Goal: Task Accomplishment & Management: Manage account settings

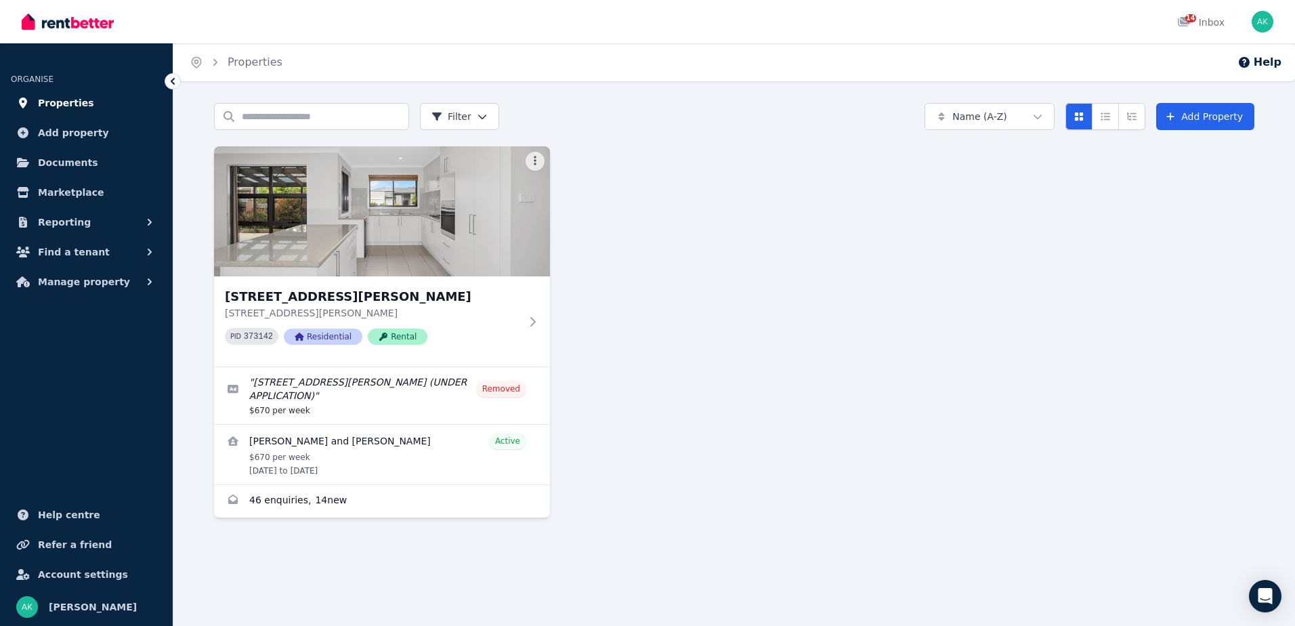
click at [60, 100] on span "Properties" at bounding box center [66, 103] width 56 height 16
click at [70, 280] on span "Manage property" at bounding box center [84, 282] width 92 height 16
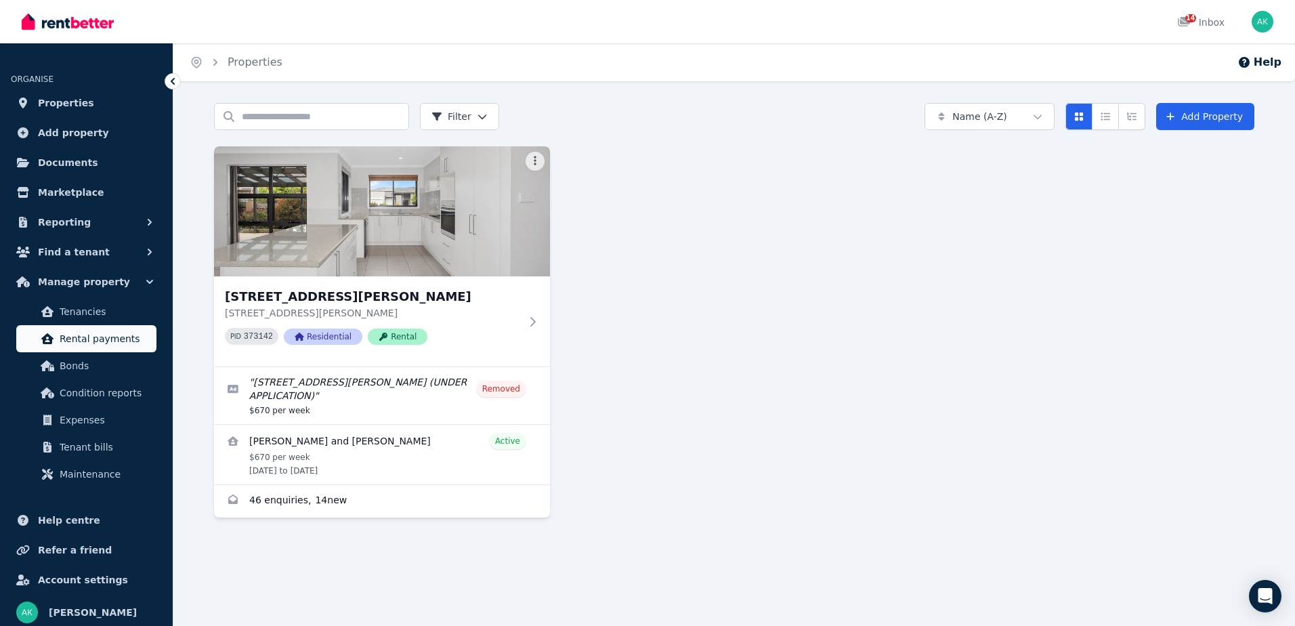
click at [77, 343] on span "Rental payments" at bounding box center [105, 339] width 91 height 16
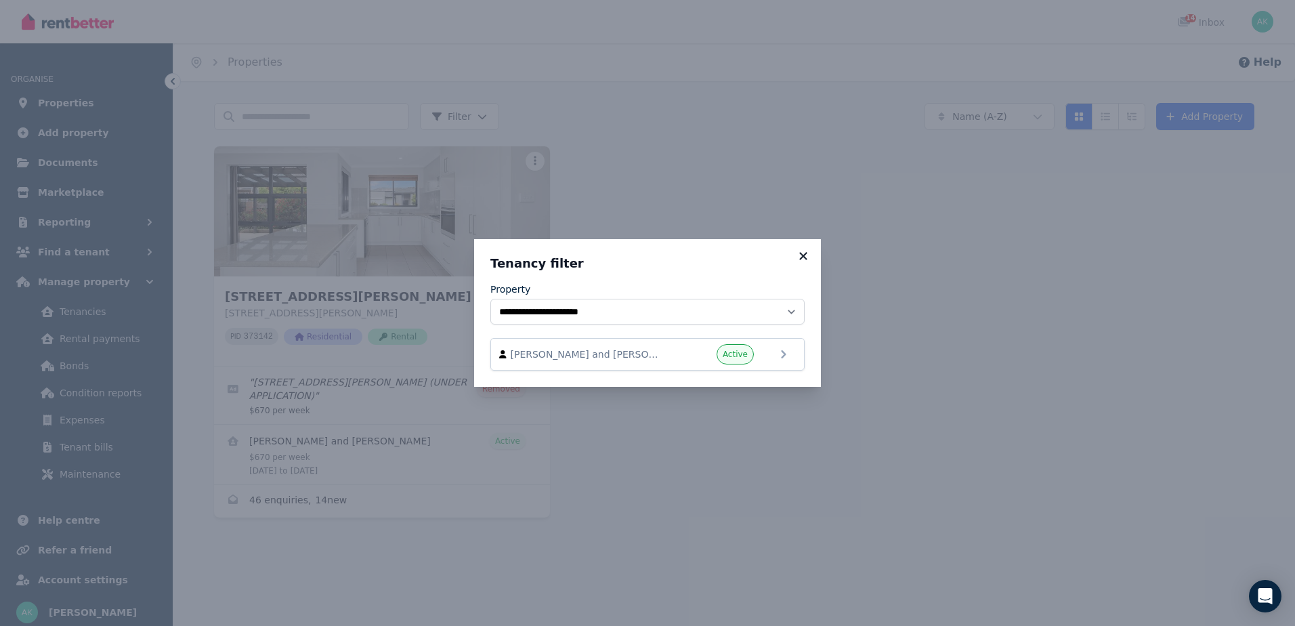
click at [804, 252] on icon at bounding box center [804, 256] width 14 height 12
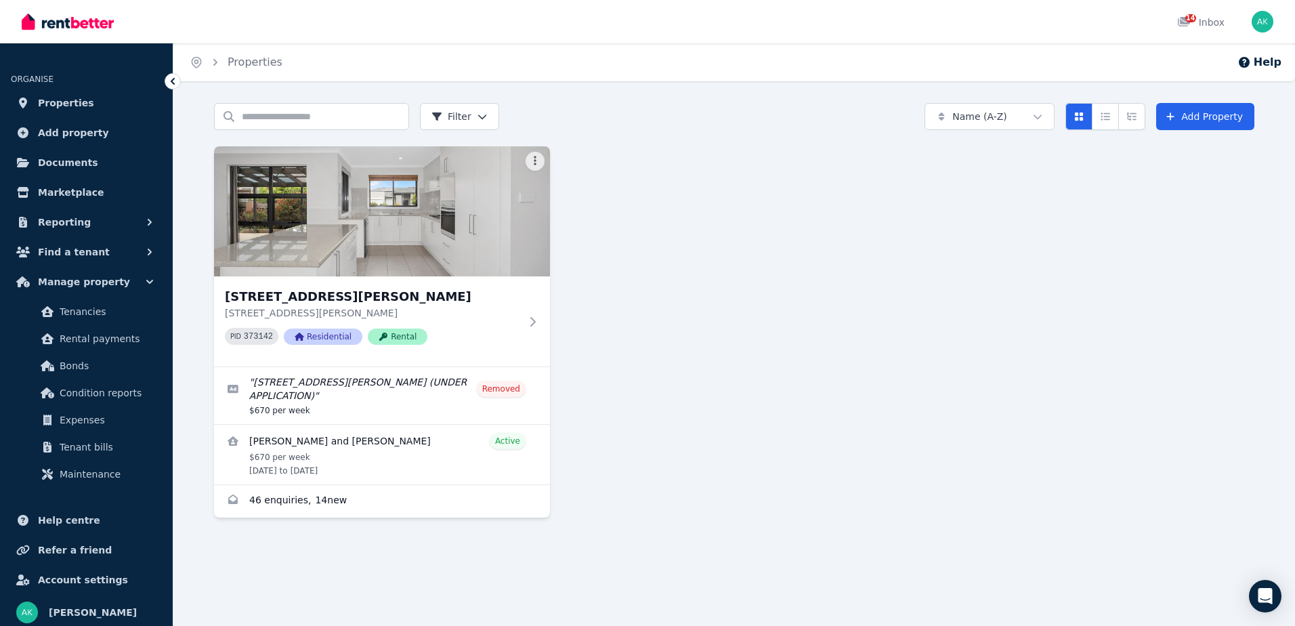
click at [804, 252] on div "[STREET_ADDRESS][GEOGRAPHIC_DATA][PERSON_NAME][STREET_ADDRESS][PERSON_NAME] PID…" at bounding box center [734, 331] width 1041 height 371
click at [335, 190] on img at bounding box center [382, 211] width 353 height 137
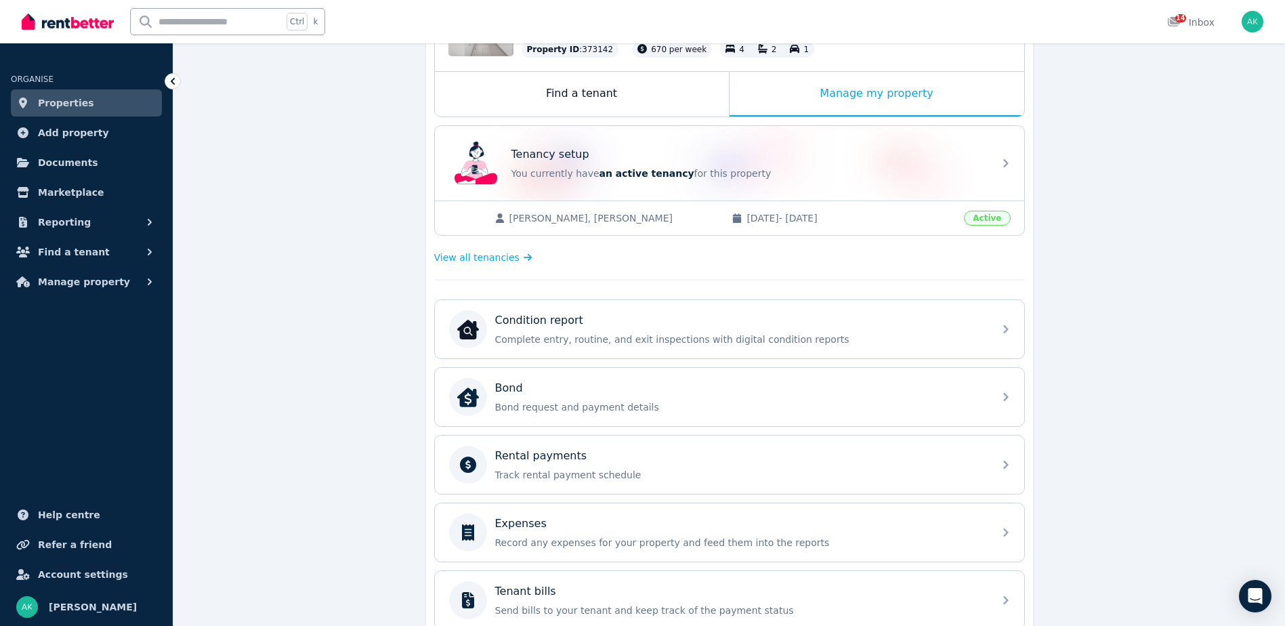
scroll to position [198, 0]
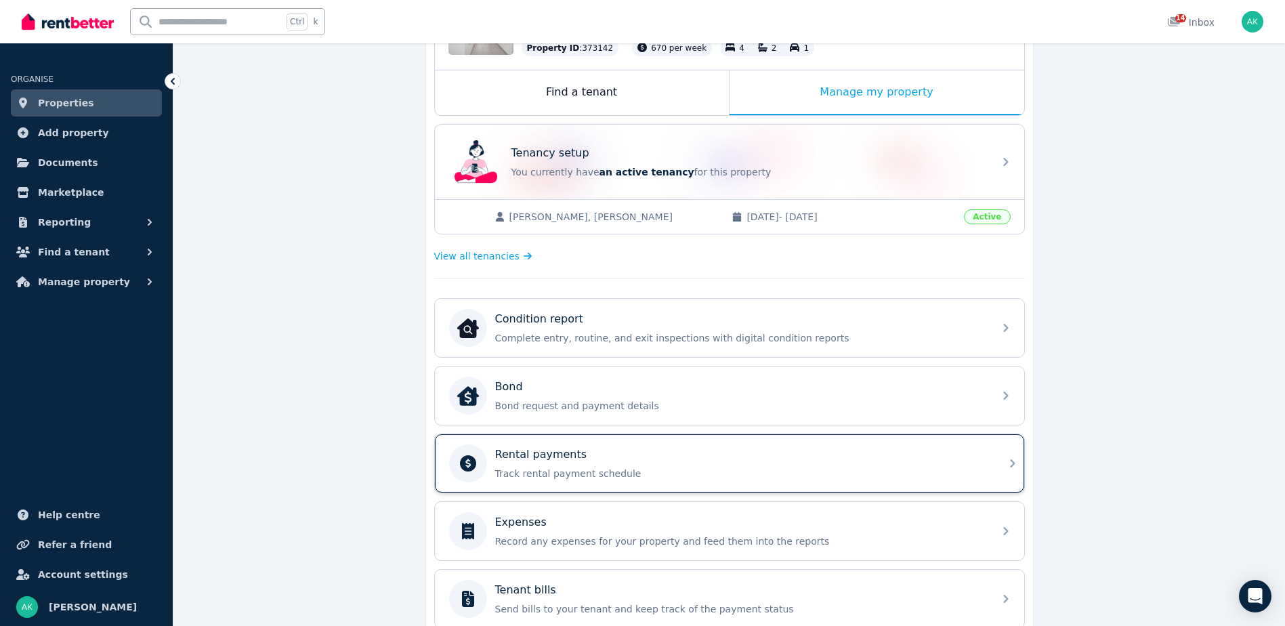
click at [615, 451] on div "Rental payments" at bounding box center [740, 454] width 490 height 16
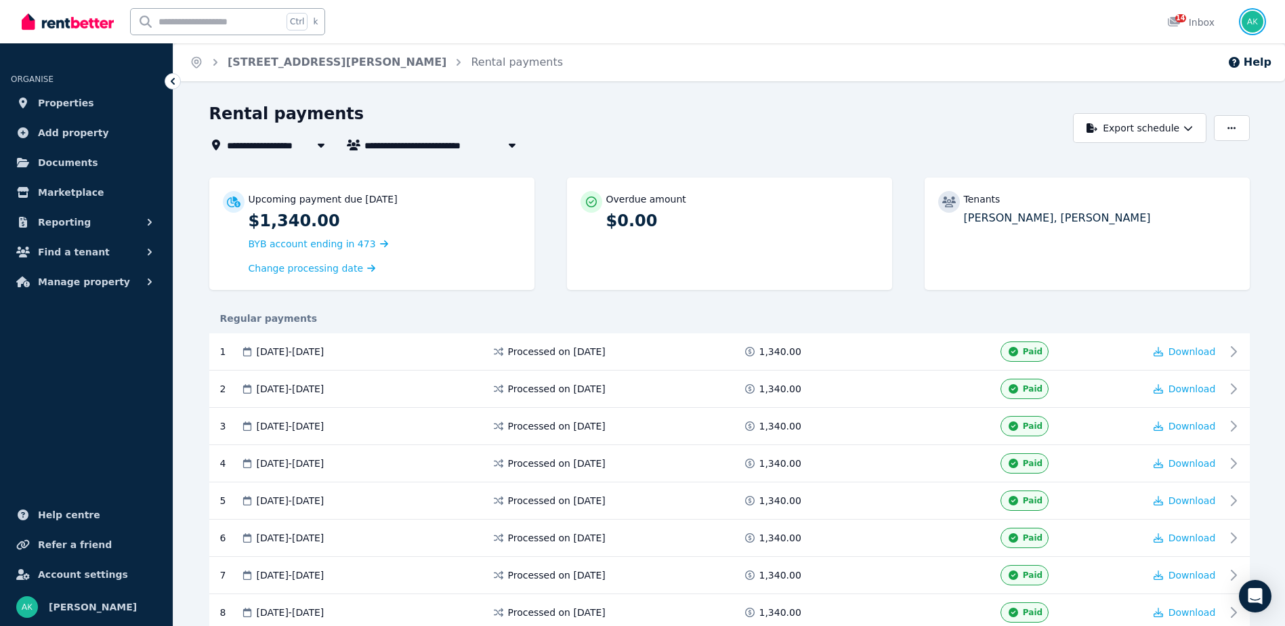
click at [1259, 24] on img "button" at bounding box center [1253, 22] width 22 height 22
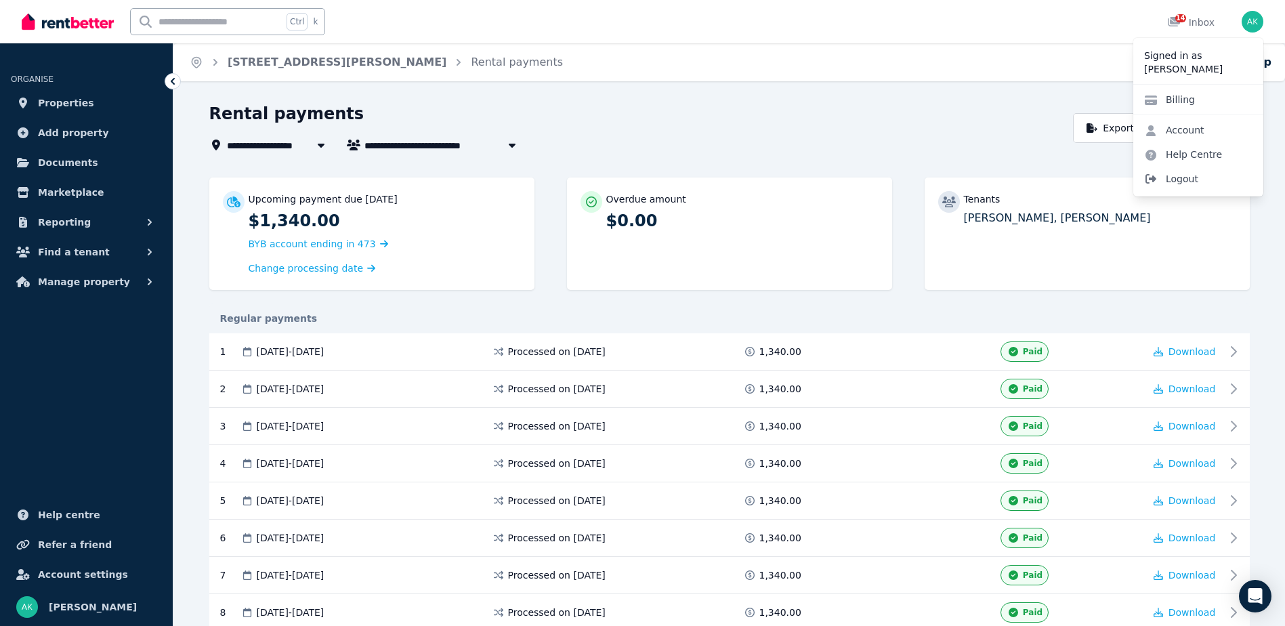
click at [1178, 185] on span "Logout" at bounding box center [1198, 179] width 130 height 24
